Goal: Information Seeking & Learning: Learn about a topic

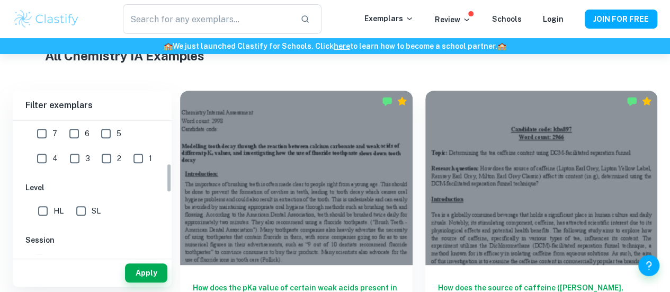
scroll to position [195, 0]
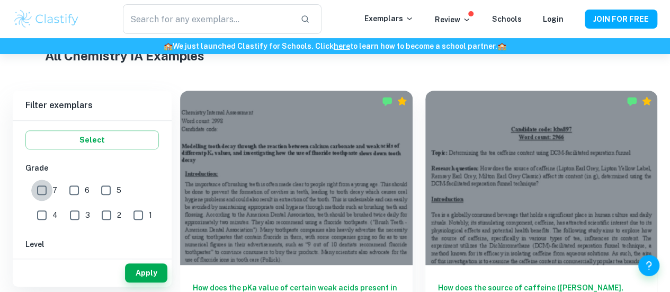
click at [36, 188] on input "7" at bounding box center [41, 190] width 21 height 21
checkbox input "true"
click at [78, 190] on input "6" at bounding box center [74, 190] width 21 height 21
checkbox input "true"
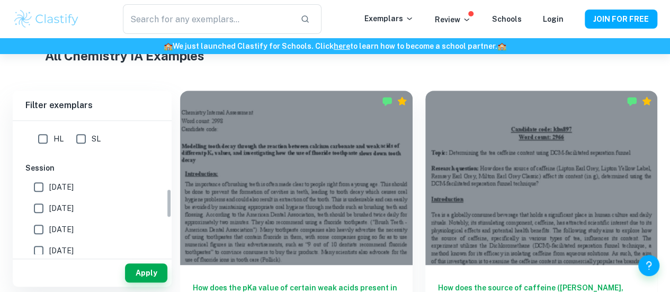
scroll to position [289, 0]
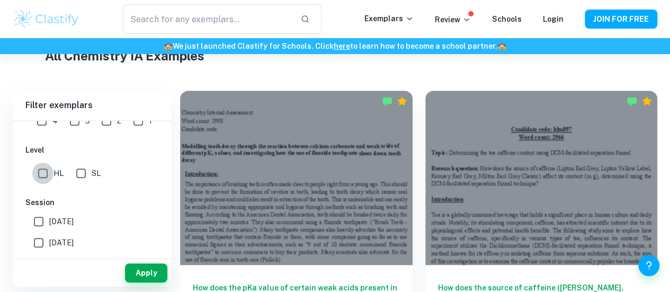
click at [40, 170] on input "HL" at bounding box center [42, 173] width 21 height 21
checkbox input "true"
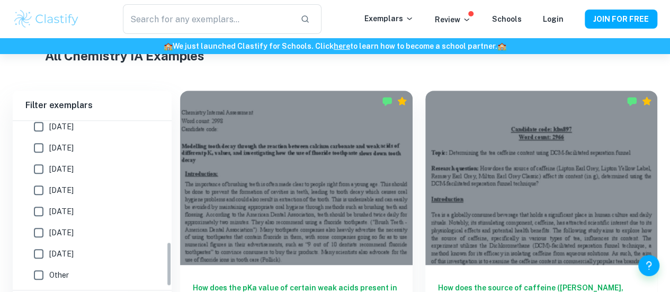
scroll to position [446, 0]
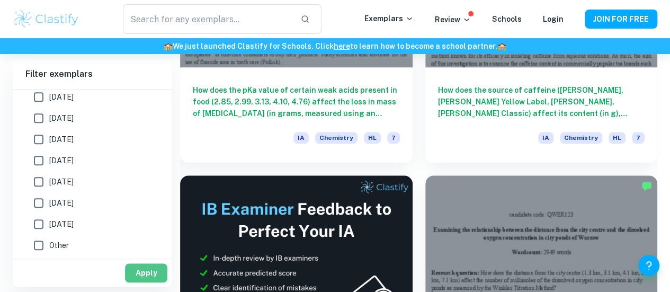
click at [142, 274] on button "Apply" at bounding box center [146, 272] width 42 height 19
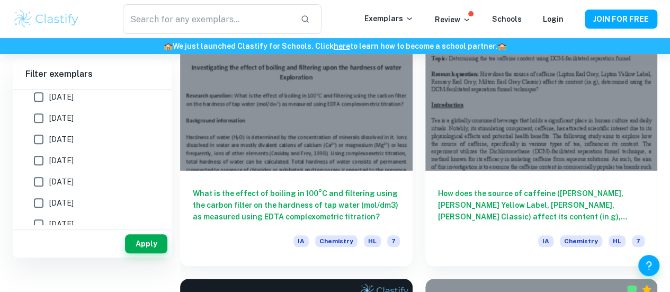
scroll to position [269, 0]
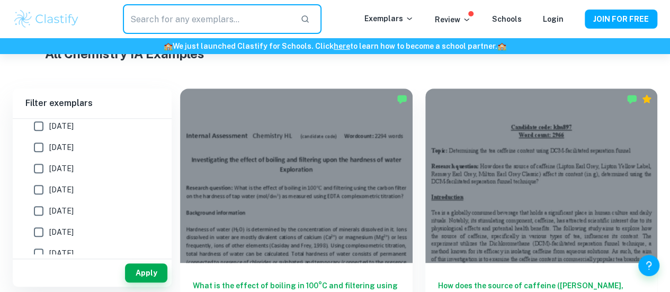
click at [237, 12] on input "text" at bounding box center [208, 19] width 170 height 30
type input "tea"
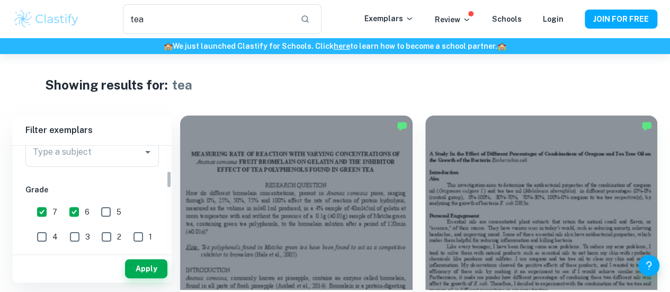
scroll to position [148, 0]
click at [82, 213] on input "6" at bounding box center [74, 212] width 21 height 21
checkbox input "false"
click at [43, 213] on input "7" at bounding box center [41, 212] width 21 height 21
checkbox input "false"
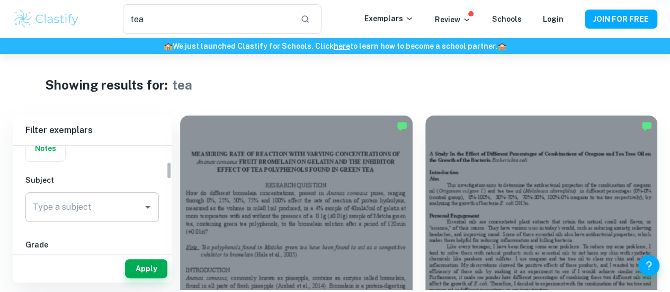
scroll to position [94, 0]
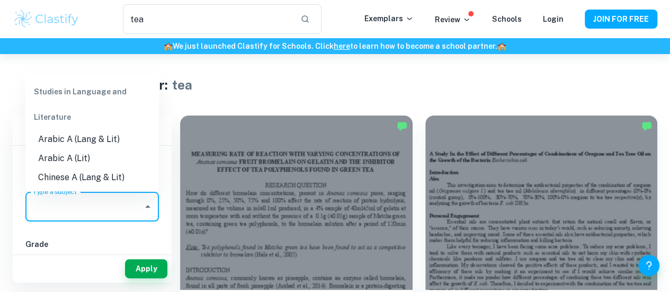
click at [94, 210] on input "Type a subject" at bounding box center [84, 207] width 108 height 20
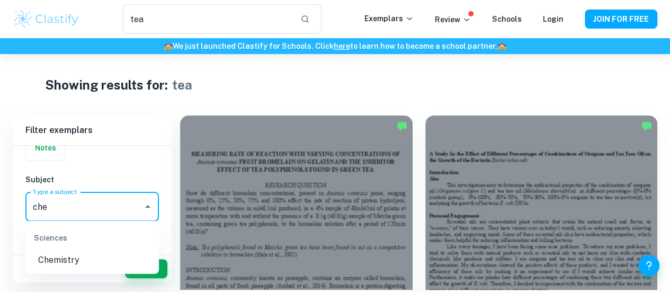
click at [118, 262] on li "Chemistry" at bounding box center [92, 260] width 134 height 19
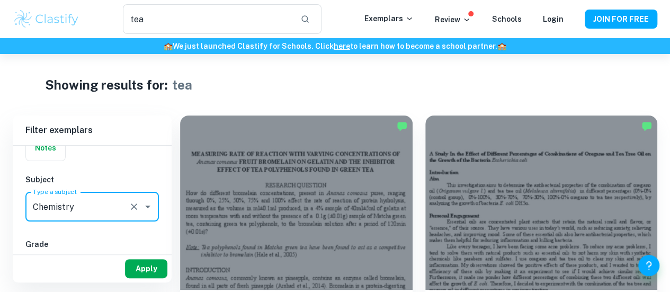
type input "Chemistry"
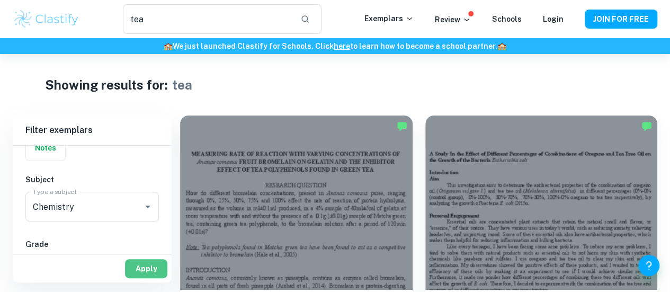
click at [149, 263] on button "Apply" at bounding box center [146, 268] width 42 height 19
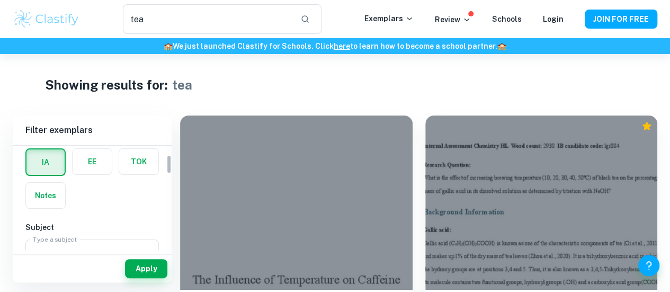
scroll to position [41, 0]
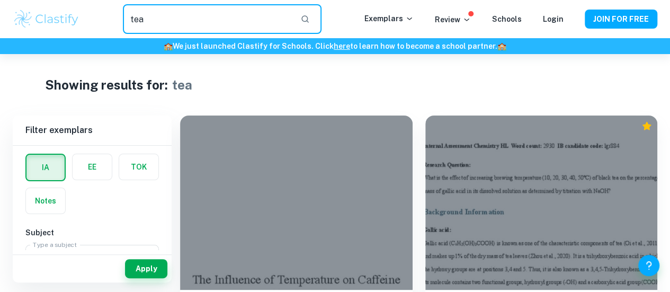
drag, startPoint x: 170, startPoint y: 18, endPoint x: 21, endPoint y: -40, distance: 159.2
click at [21, 0] on html "We value your privacy We use cookies to enhance your browsing experience, serve…" at bounding box center [335, 146] width 670 height 292
type input "antioxidant"
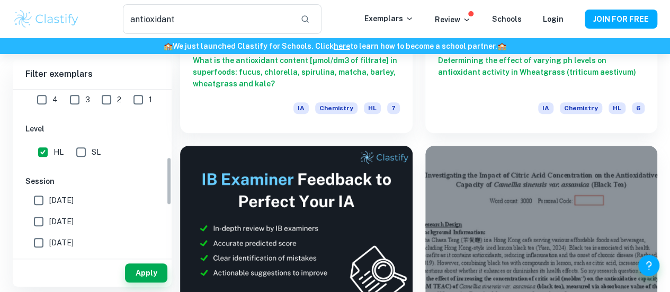
scroll to position [231, 0]
click at [48, 151] on input "HL" at bounding box center [42, 150] width 21 height 21
checkbox input "false"
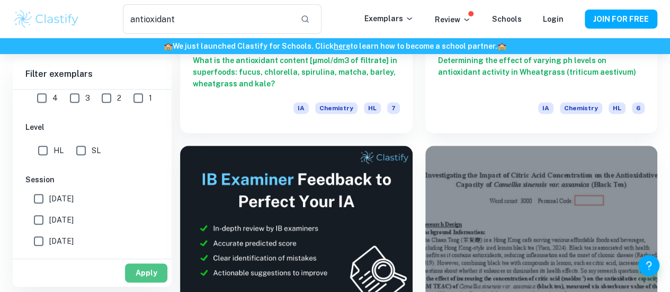
click at [142, 270] on button "Apply" at bounding box center [146, 272] width 42 height 19
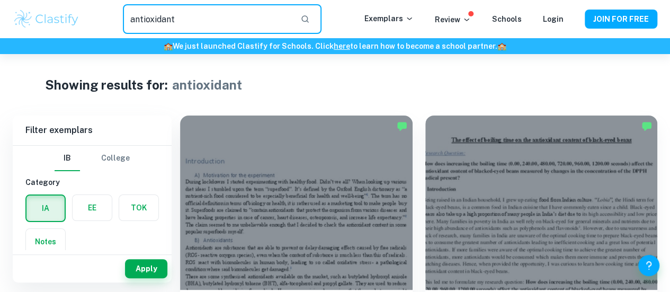
click at [192, 20] on input "antioxidant" at bounding box center [208, 19] width 170 height 30
type input "a"
click at [232, 32] on input "text" at bounding box center [208, 19] width 170 height 30
type input "tea"
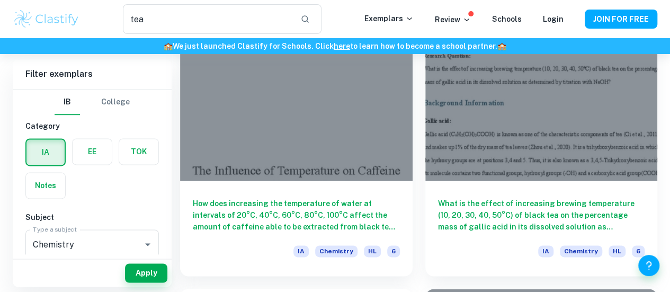
scroll to position [695, 0]
